Goal: Task Accomplishment & Management: Use online tool/utility

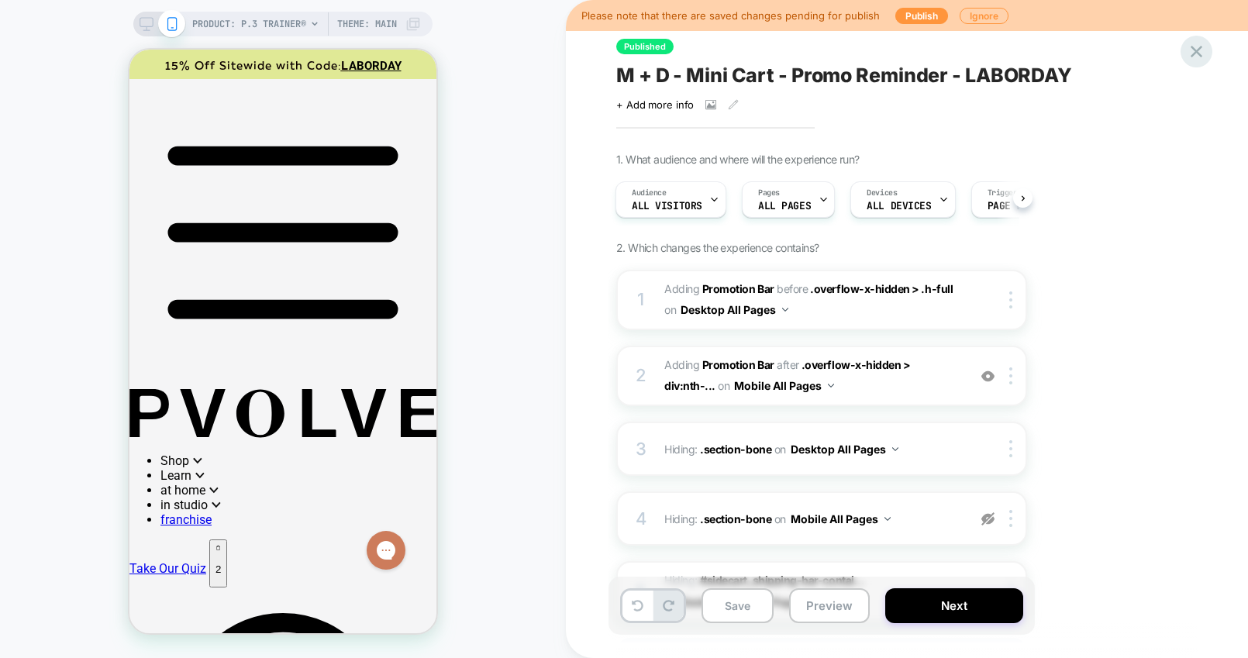
click at [0, 0] on icon at bounding box center [0, 0] width 0 height 0
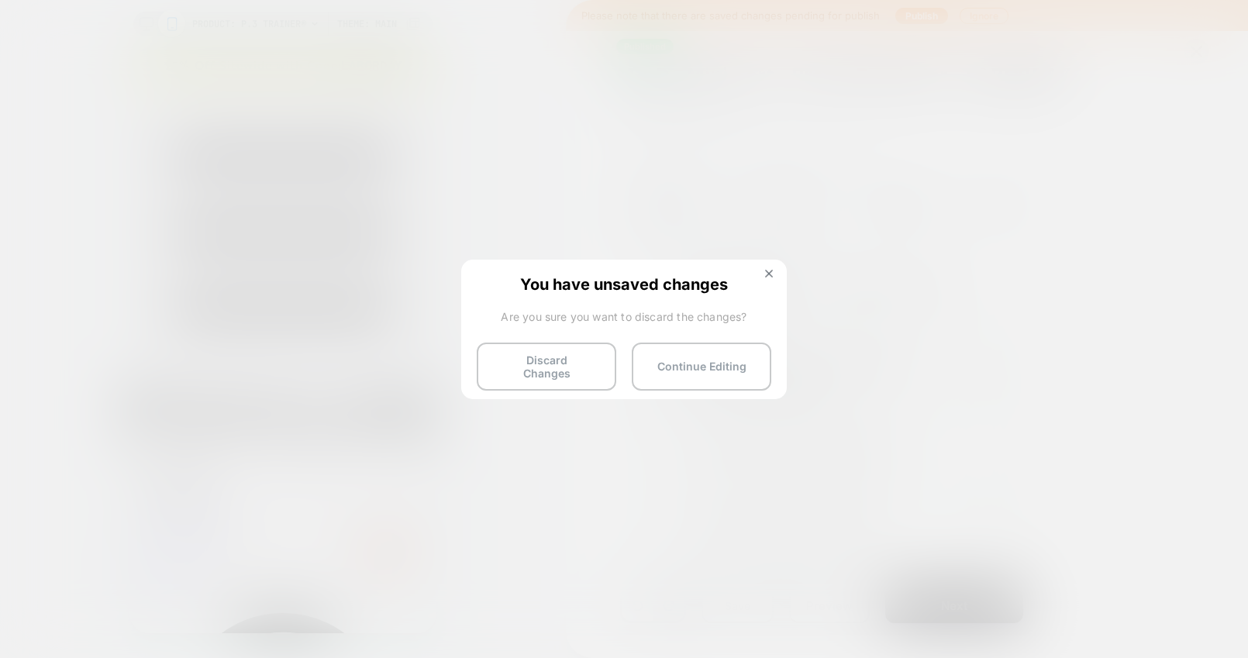
click at [650, 361] on button "Continue Editing" at bounding box center [702, 367] width 140 height 48
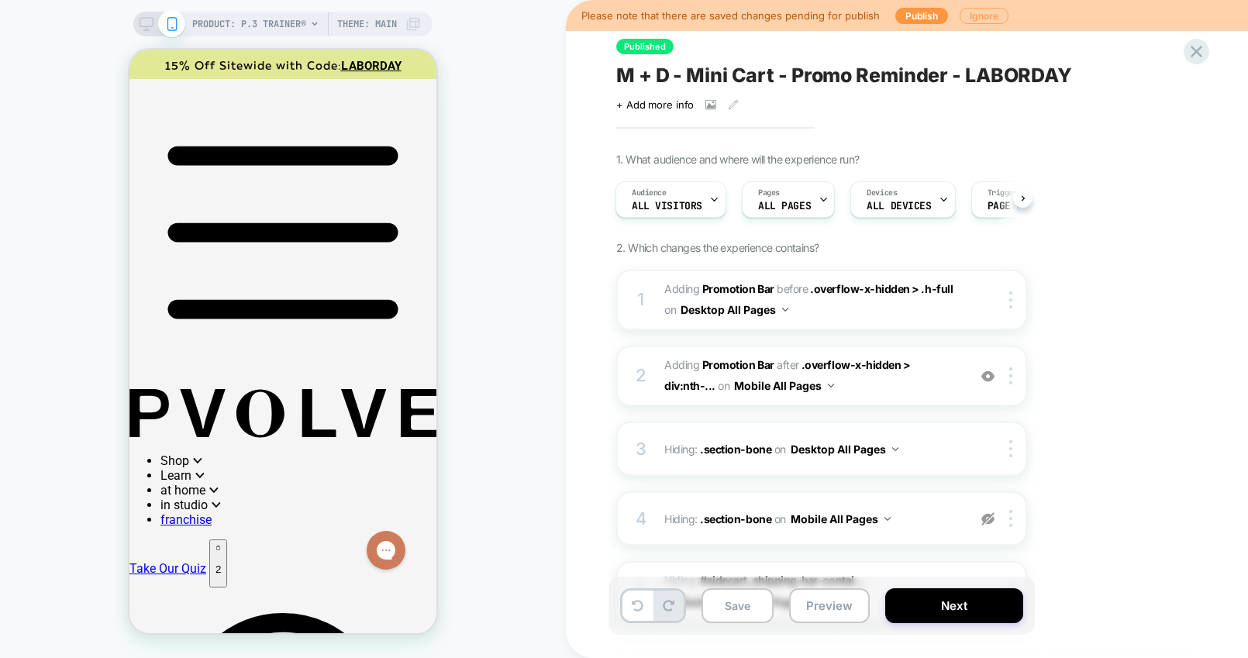
click at [0, 0] on button "Ignore" at bounding box center [0, 0] width 0 height 0
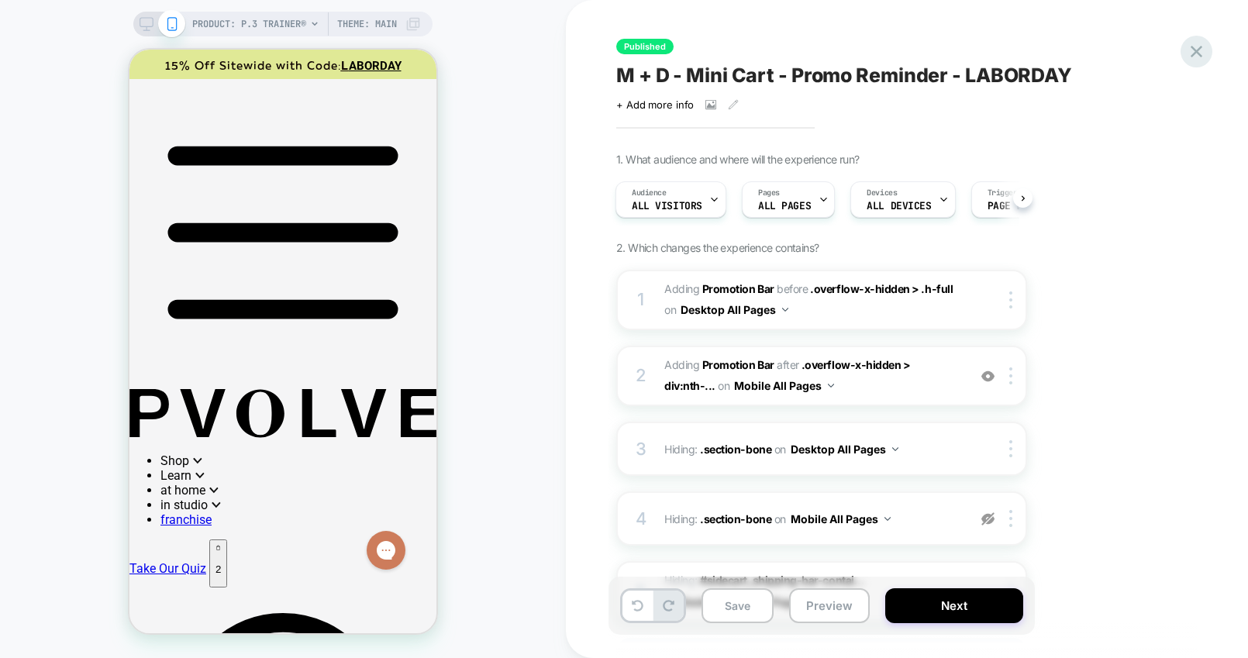
click at [1198, 49] on icon at bounding box center [1197, 52] width 12 height 12
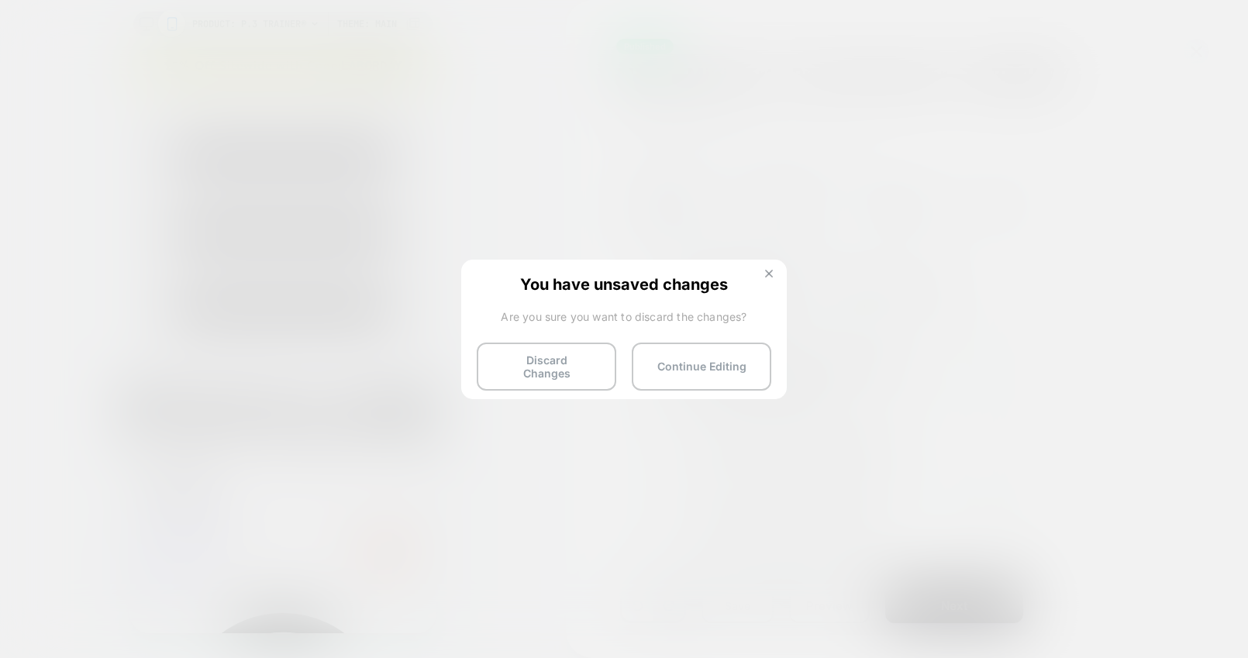
click at [766, 275] on img at bounding box center [769, 274] width 8 height 8
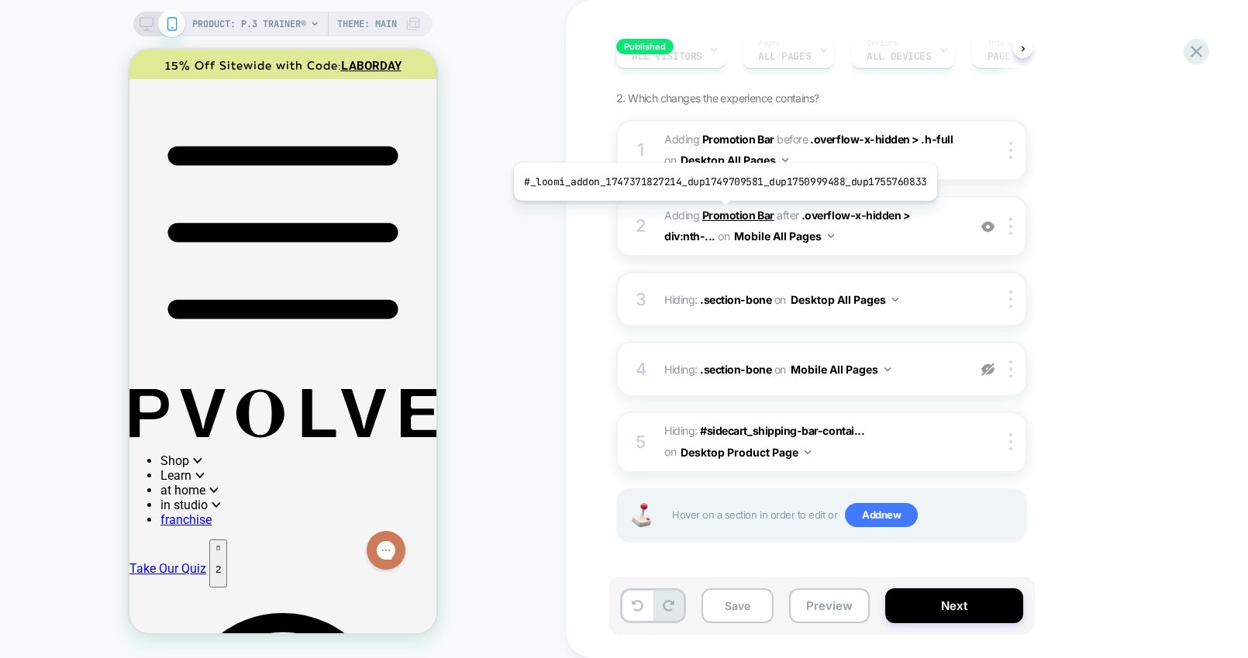
scroll to position [150, 0]
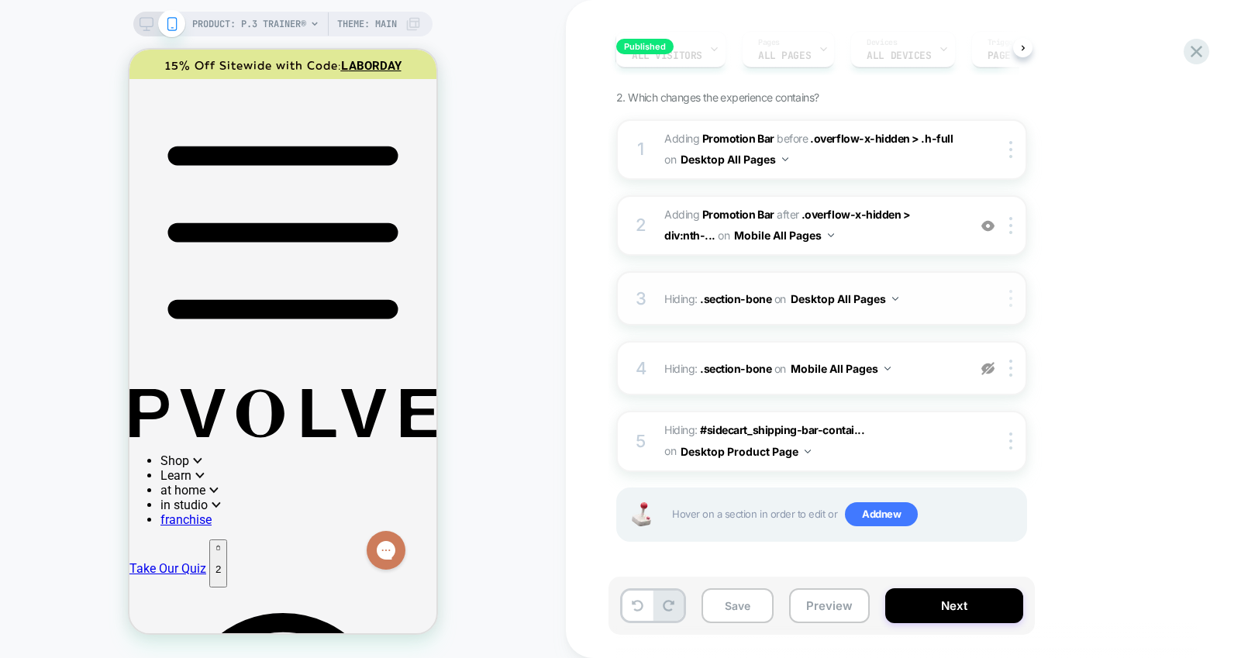
click at [1008, 299] on div at bounding box center [1014, 298] width 26 height 17
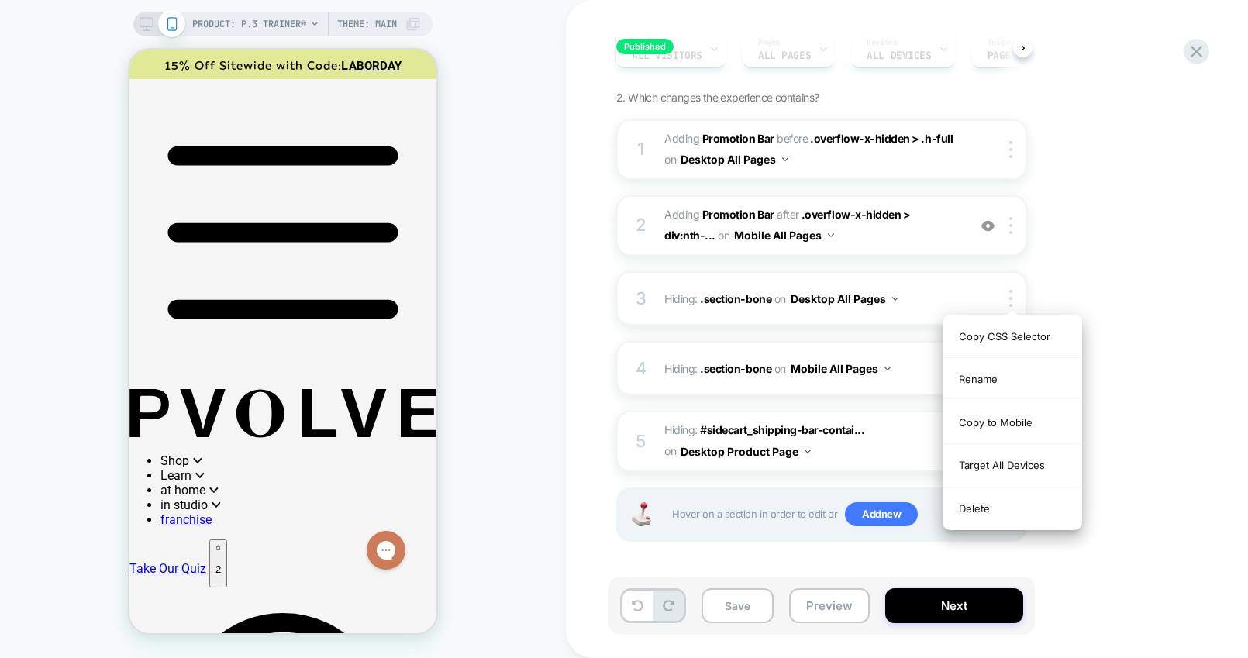
click at [1159, 231] on div "1. What audience and where will the experience run? Audience All Visitors Pages…" at bounding box center [899, 291] width 566 height 578
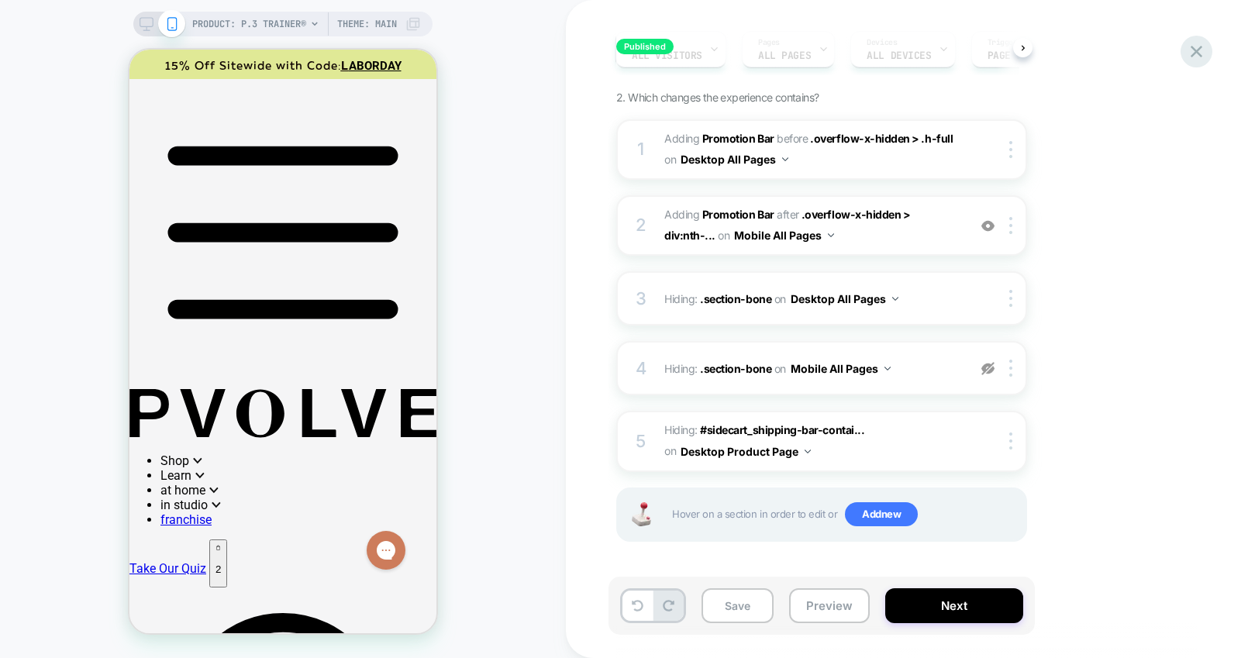
click at [0, 0] on icon at bounding box center [0, 0] width 0 height 0
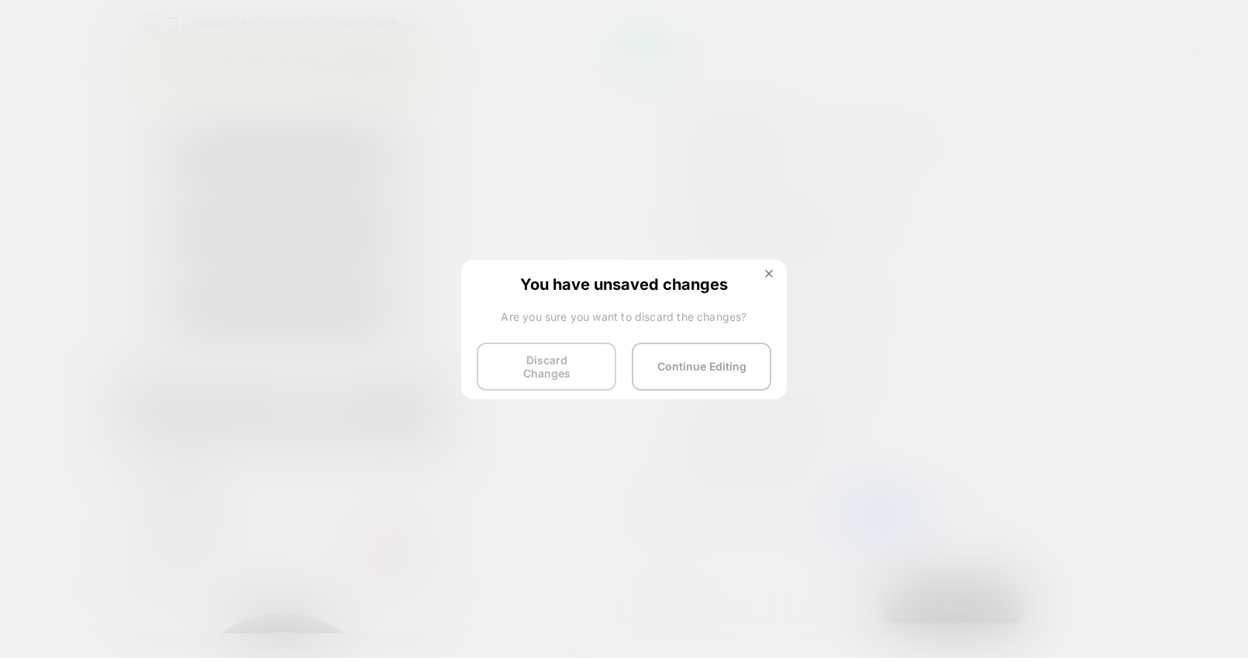
click at [0, 0] on button "Discard Changes" at bounding box center [0, 0] width 0 height 0
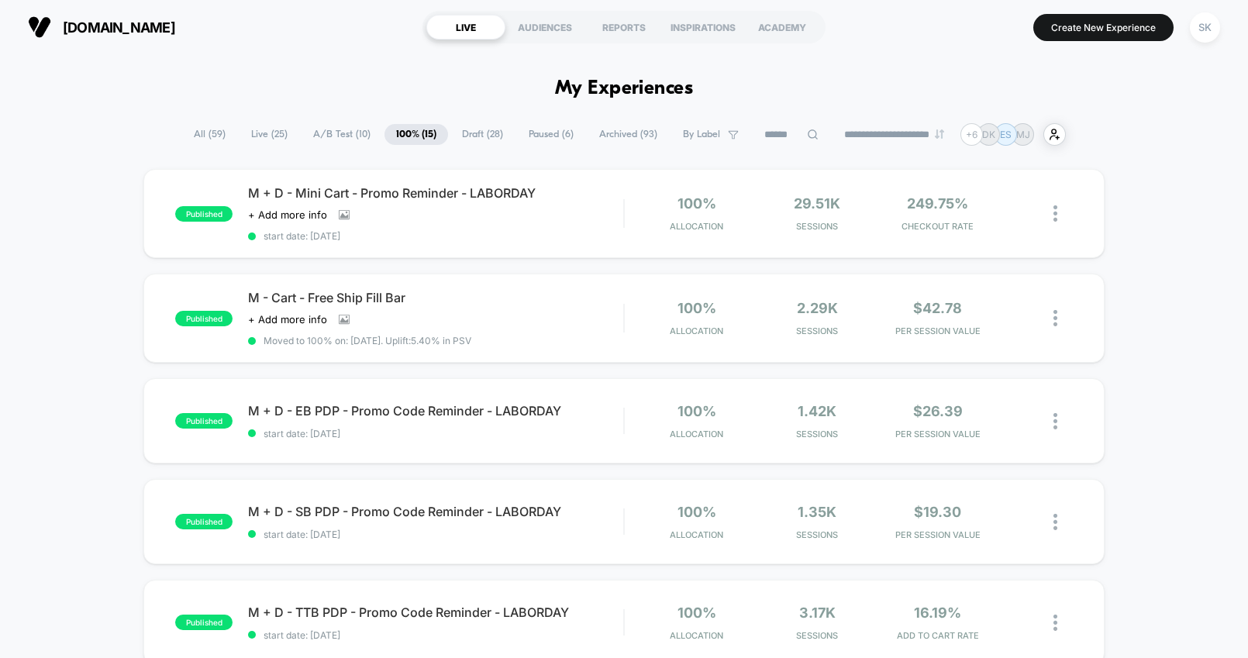
click at [336, 134] on span "A/B Test ( 10 )" at bounding box center [342, 134] width 81 height 21
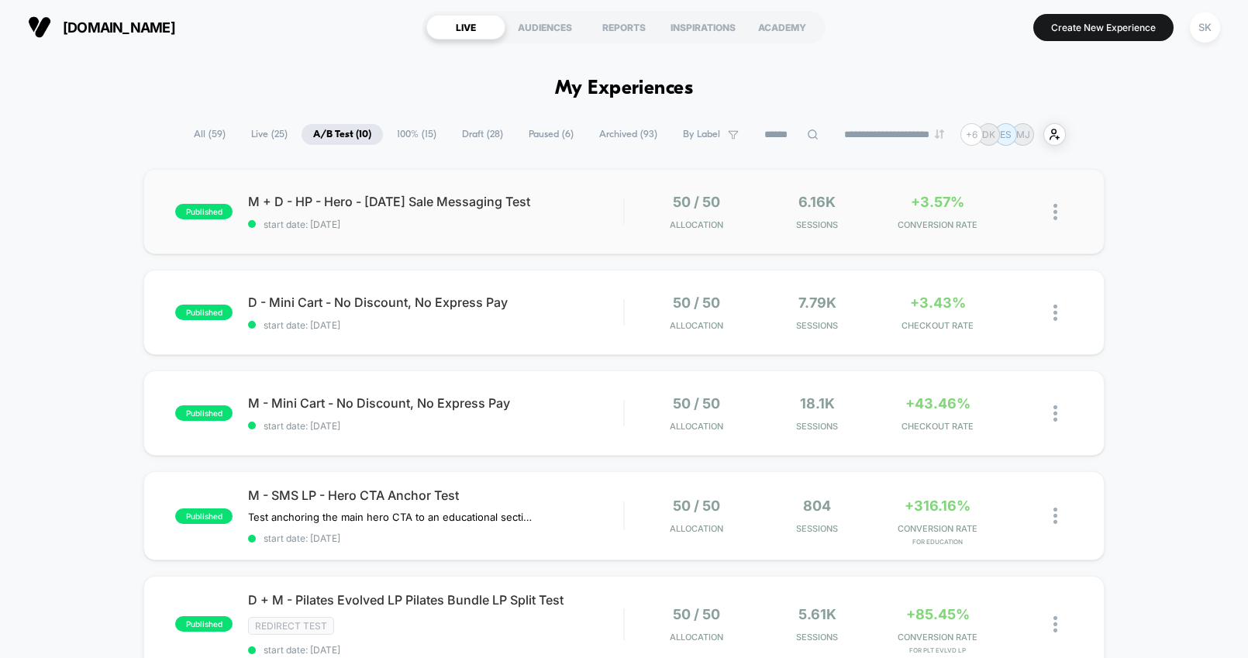
click at [600, 243] on div "published M + D - HP - Hero - Labor Day Sale Messaging Test start date: 8/23/20…" at bounding box center [623, 211] width 961 height 85
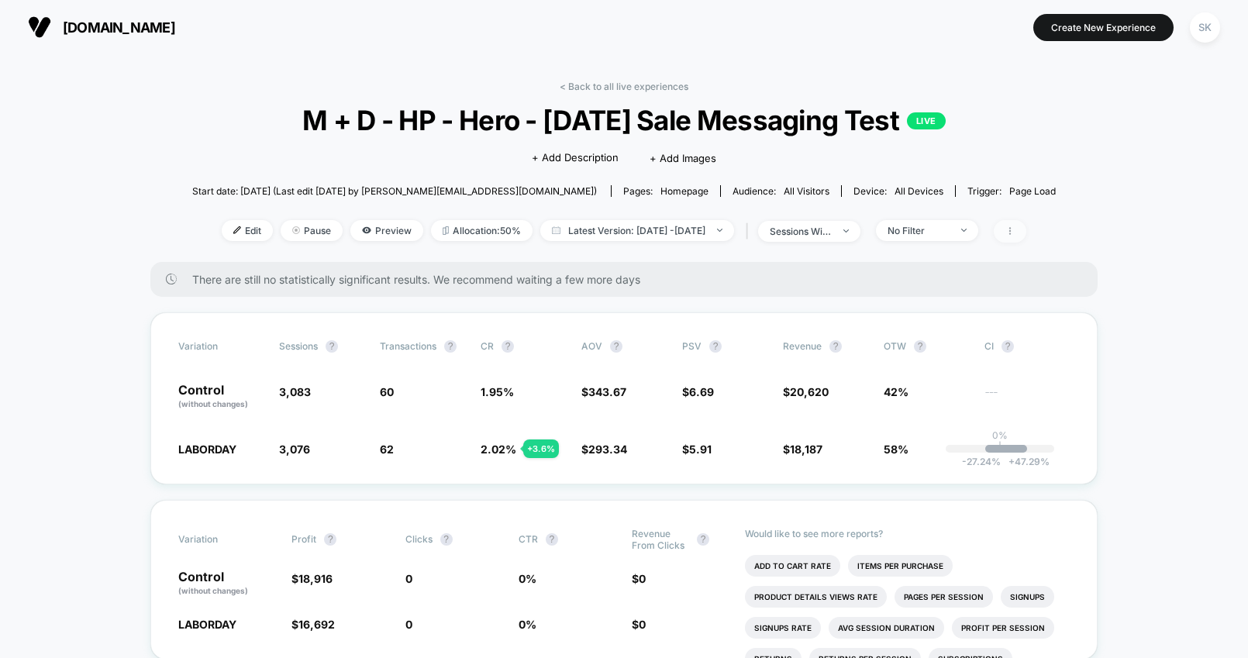
click at [1015, 233] on icon at bounding box center [1009, 230] width 9 height 9
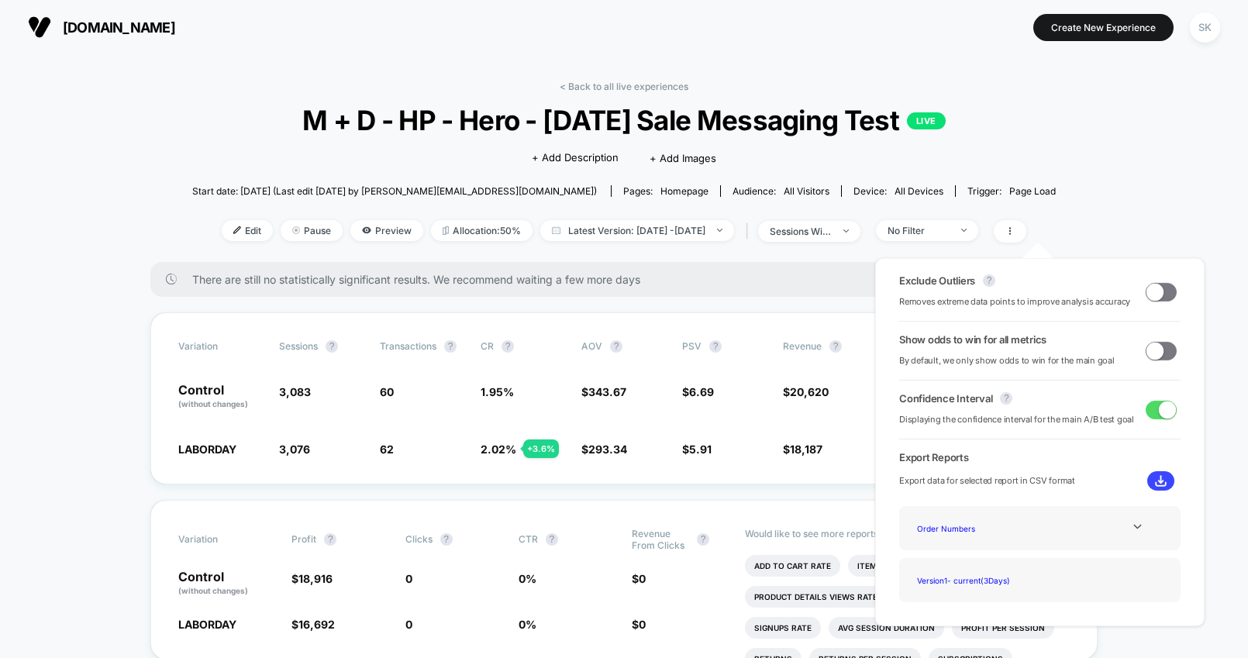
click at [1153, 351] on span at bounding box center [1155, 350] width 17 height 17
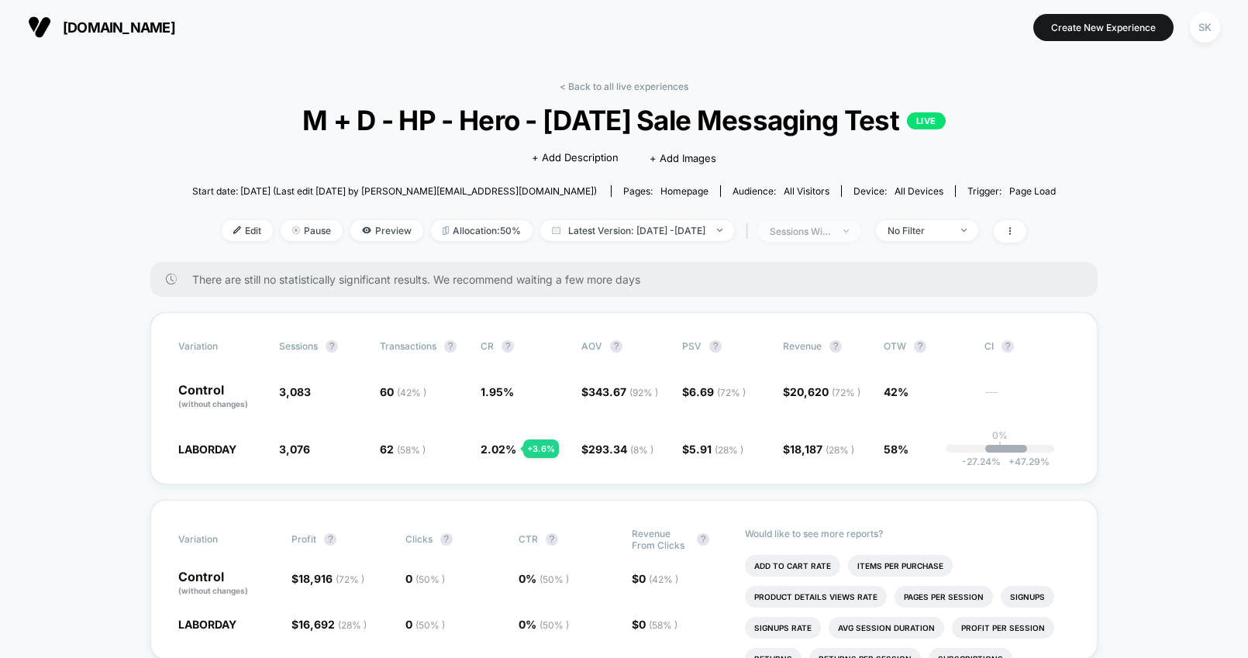
click at [832, 235] on div "sessions with impression" at bounding box center [801, 232] width 62 height 12
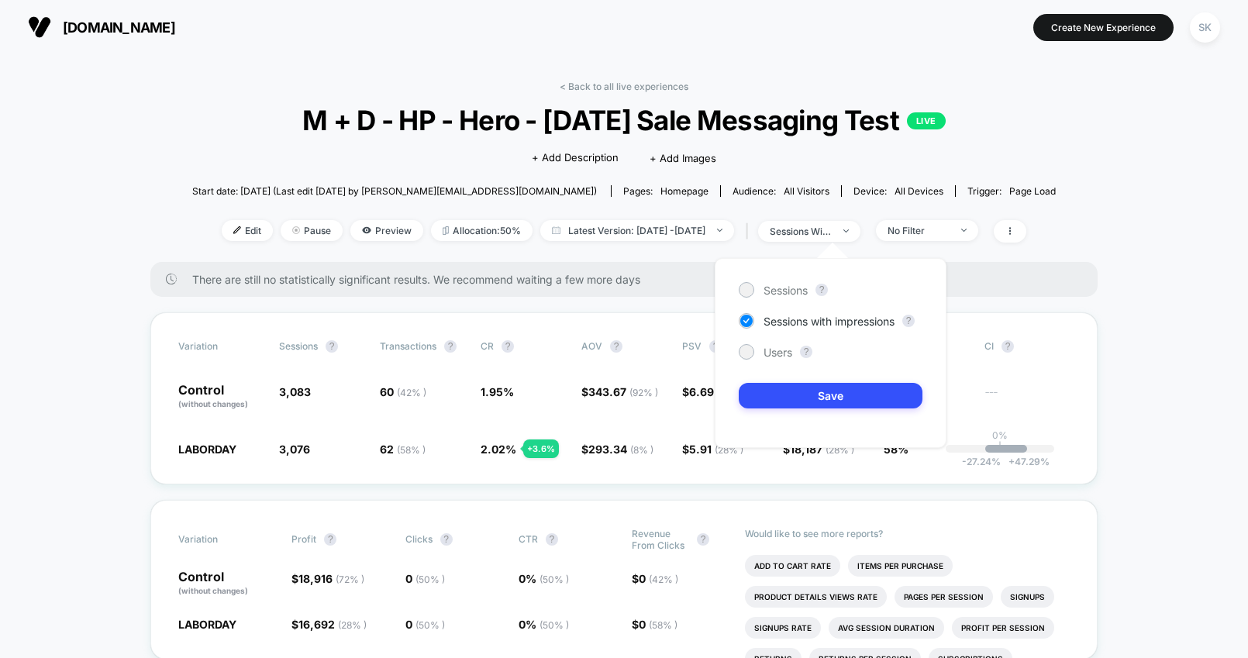
click at [989, 254] on div "< Back to all live experiences M + D - HP - Hero - [DATE] Sale Messaging Test L…" at bounding box center [624, 171] width 864 height 181
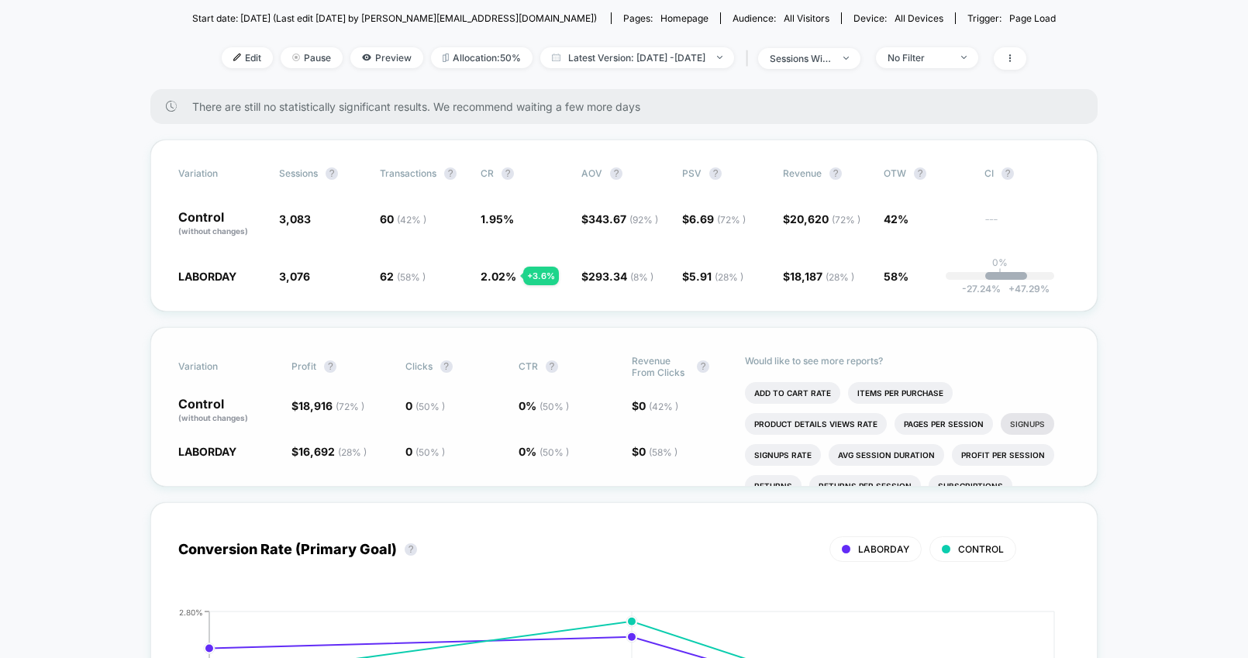
scroll to position [174, 0]
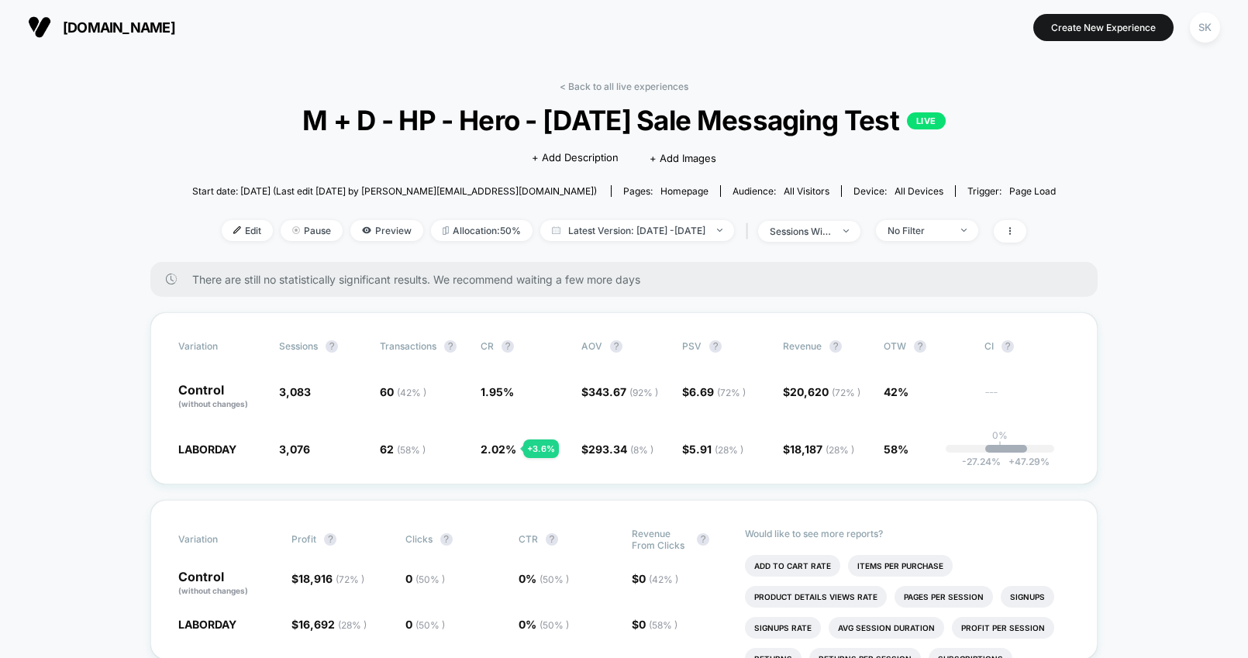
click at [938, 235] on div "No Filter" at bounding box center [919, 231] width 62 height 12
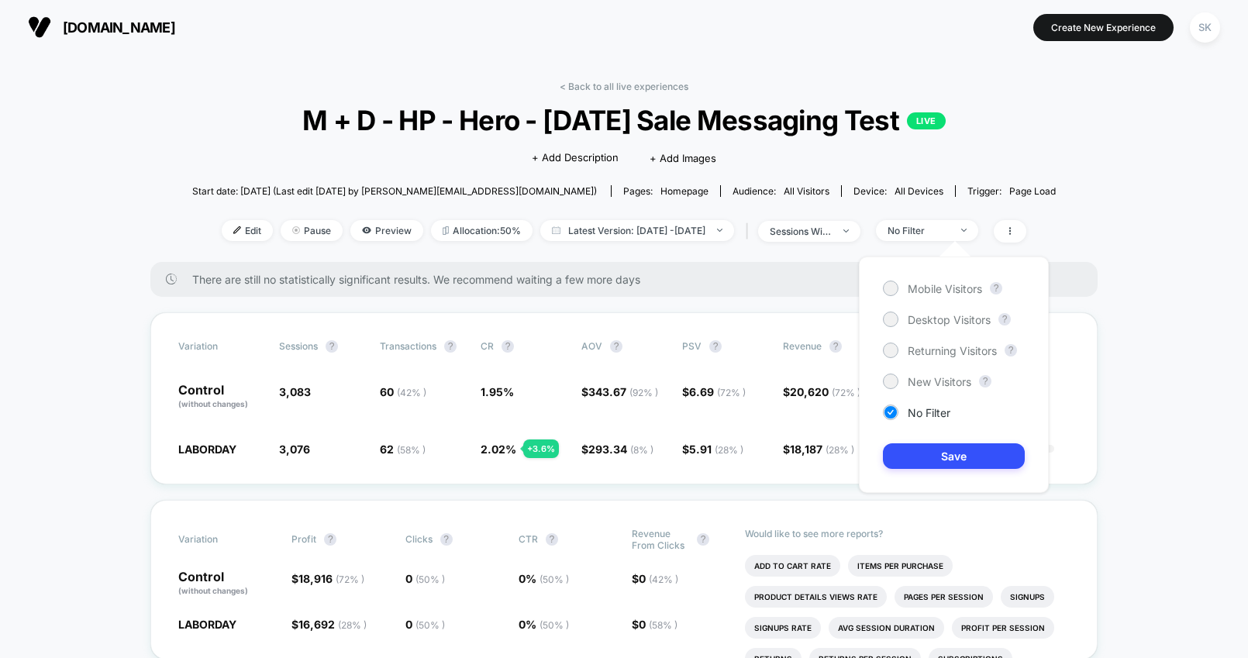
click at [949, 329] on div "Mobile Visitors ? Desktop Visitors ? Returning Visitors ? New Visitors ? No Fil…" at bounding box center [954, 375] width 190 height 236
click at [949, 326] on div "Desktop Visitors" at bounding box center [937, 320] width 108 height 16
click at [948, 456] on button "Save" at bounding box center [954, 456] width 142 height 26
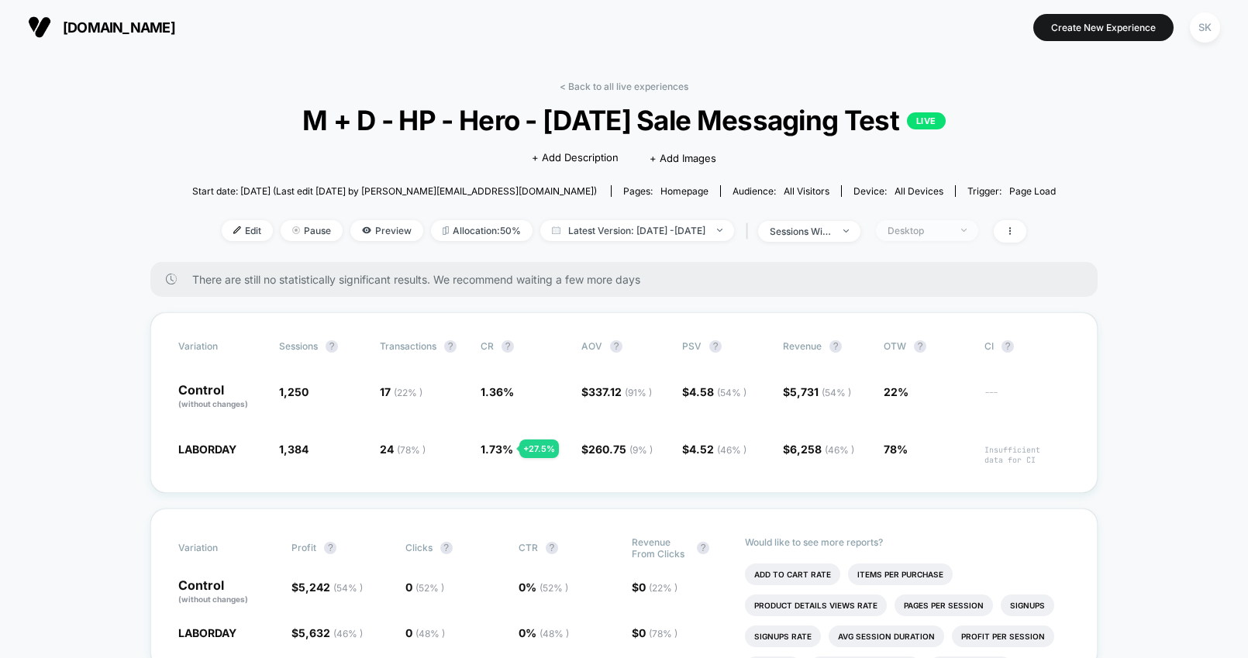
click at [950, 226] on div "Desktop" at bounding box center [919, 231] width 62 height 12
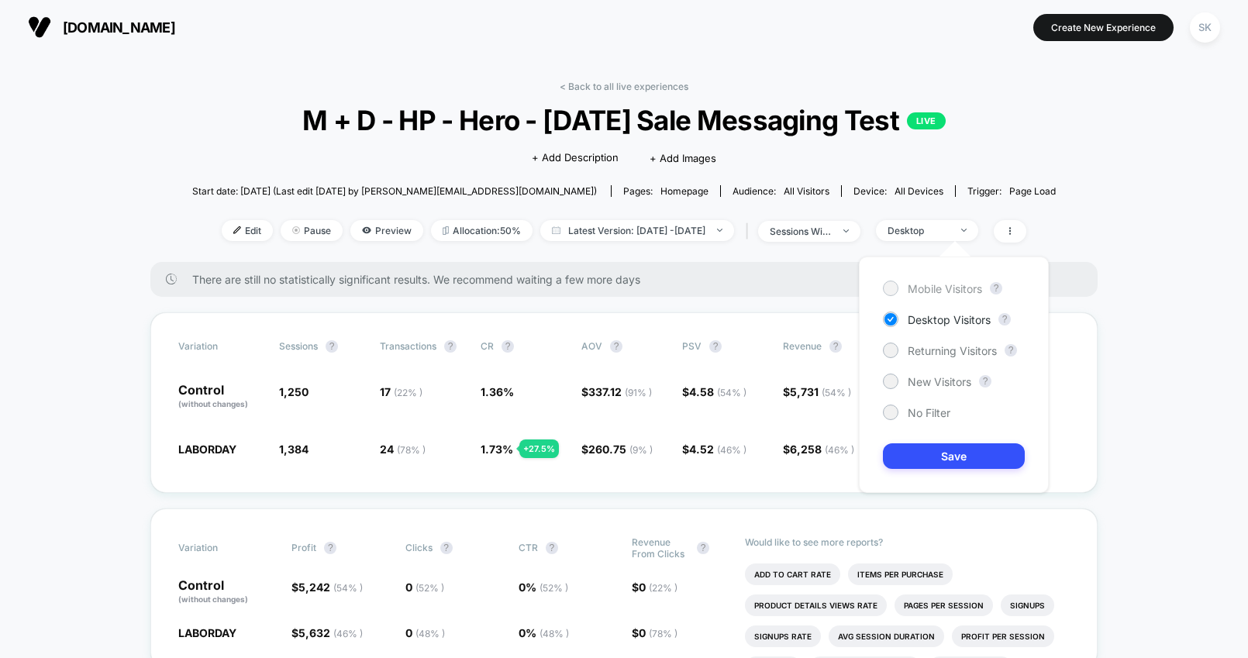
click at [937, 285] on span "Mobile Visitors" at bounding box center [945, 288] width 74 height 13
click at [945, 457] on button "Save" at bounding box center [954, 456] width 142 height 26
